Goal: Task Accomplishment & Management: Use online tool/utility

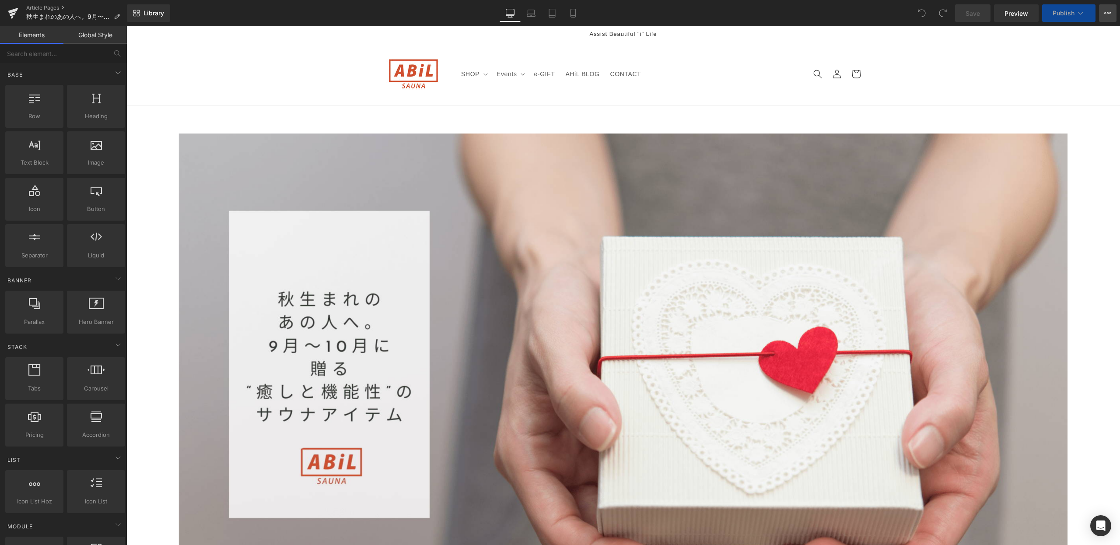
click at [1106, 11] on icon at bounding box center [1107, 13] width 7 height 7
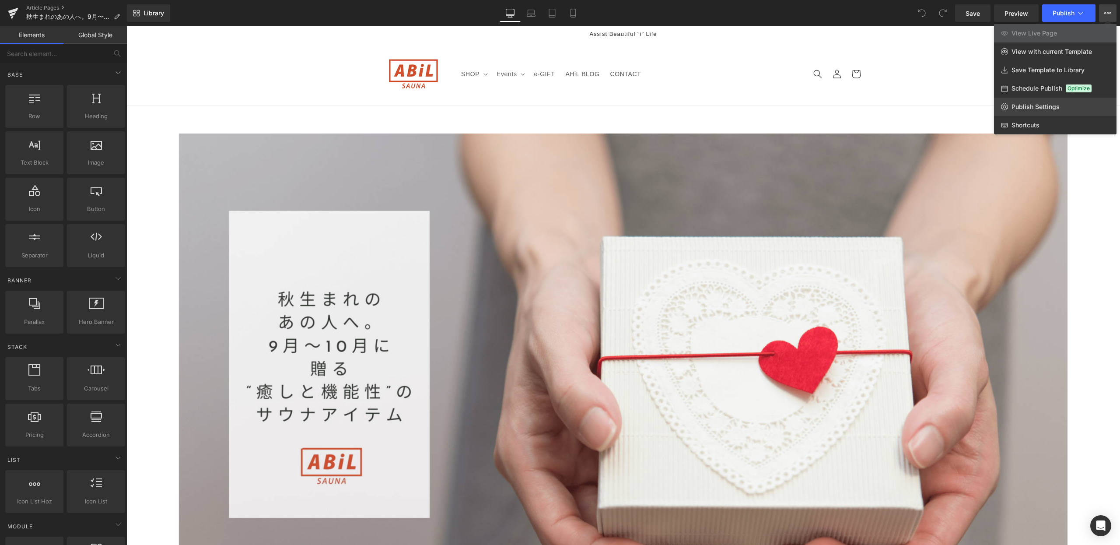
click at [1041, 103] on span "Publish Settings" at bounding box center [1035, 107] width 48 height 8
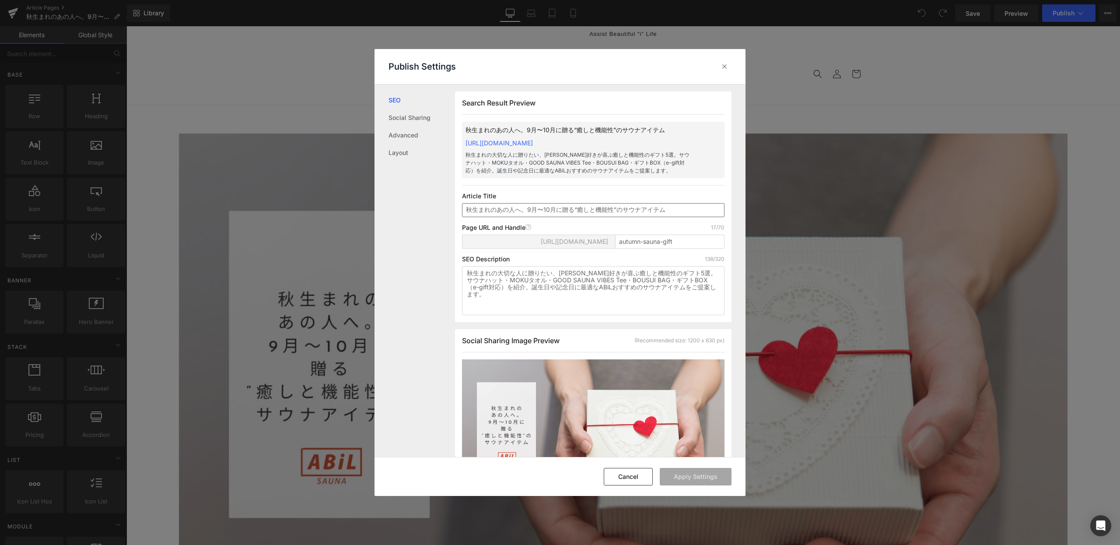
scroll to position [0, 0]
click at [665, 242] on input "autumn-sauna-gift" at bounding box center [669, 241] width 109 height 14
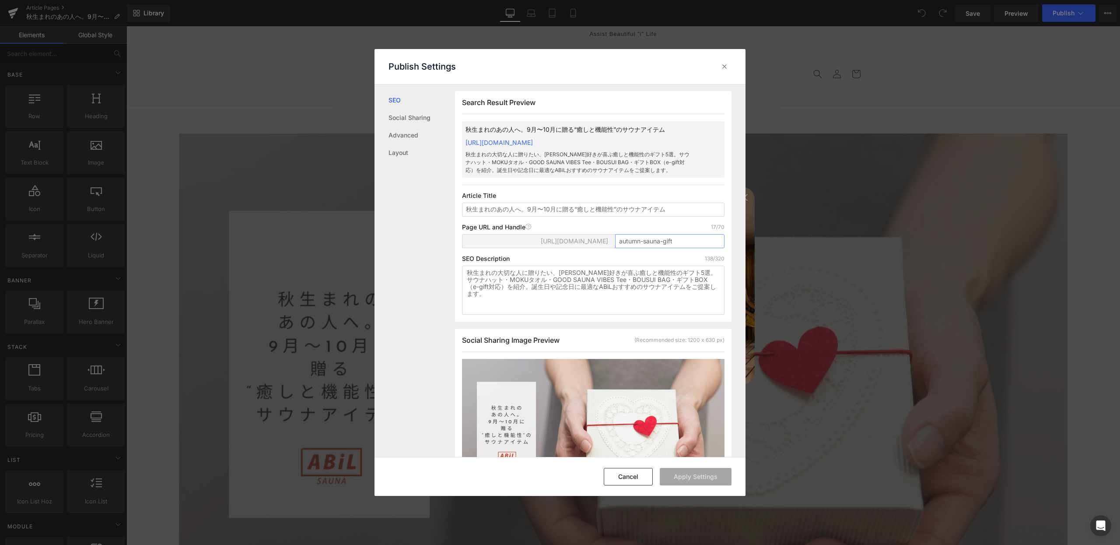
drag, startPoint x: 674, startPoint y: 242, endPoint x: 614, endPoint y: 243, distance: 60.4
click at [615, 243] on input "autumn-sauna-gift" at bounding box center [669, 241] width 109 height 14
drag, startPoint x: 670, startPoint y: 141, endPoint x: 562, endPoint y: 143, distance: 108.1
click at [562, 143] on div "秋生まれのあの人へ。9月〜10月に贈る“癒しと機能性”のサウナアイテム [URL][DOMAIN_NAME] 秋生まれの大切な人に贈りたい、サウナ好きが喜ぶ癒…" at bounding box center [593, 149] width 262 height 56
copy link "/blogs/ahil-blog/autumn-sauna-gift"
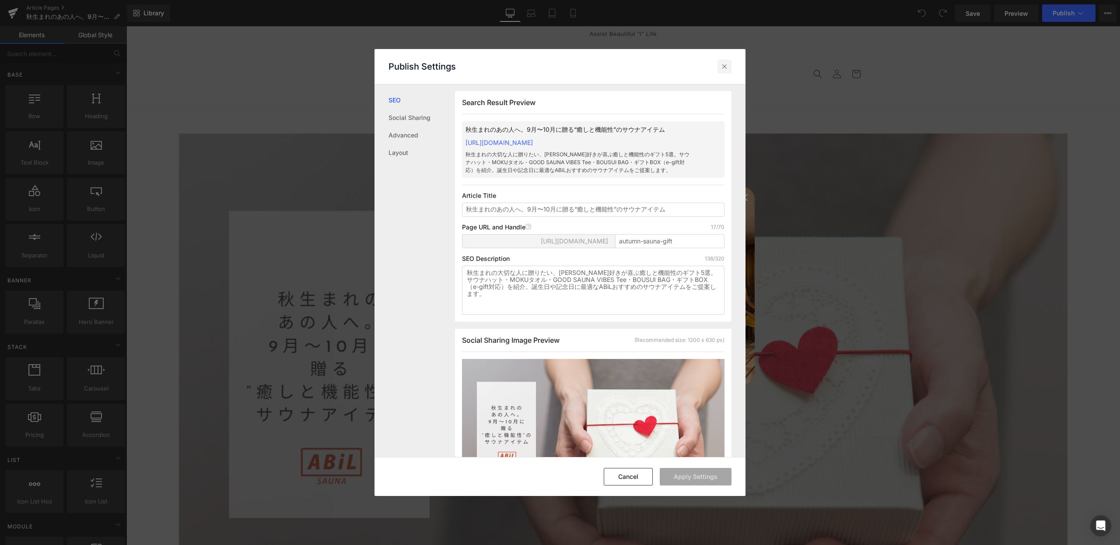
click at [724, 65] on icon at bounding box center [724, 66] width 9 height 9
